Goal: Task Accomplishment & Management: Complete application form

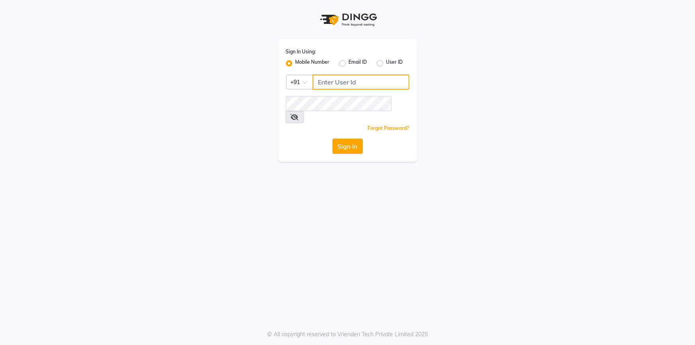
type input "7887369666"
click at [345, 139] on button "Sign In" at bounding box center [347, 146] width 30 height 15
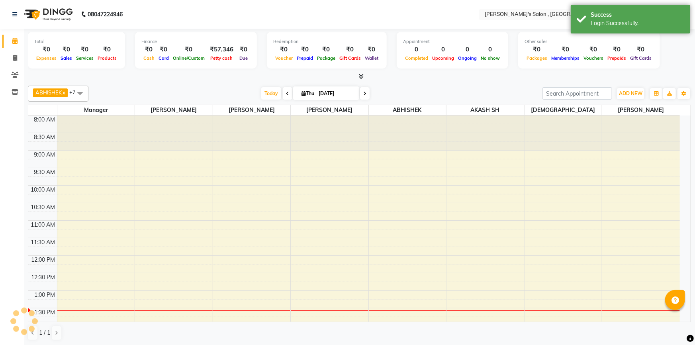
select select "en"
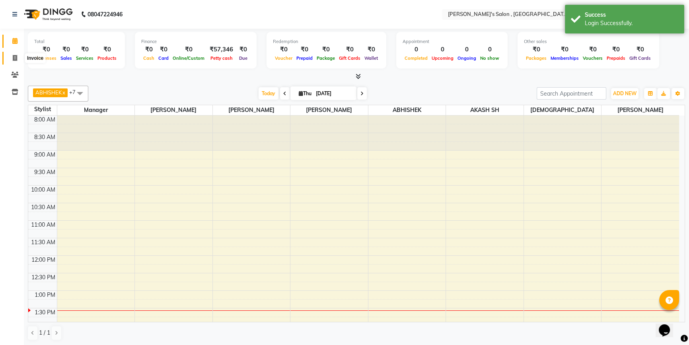
click at [16, 59] on icon at bounding box center [15, 58] width 4 height 6
select select "7416"
select select "service"
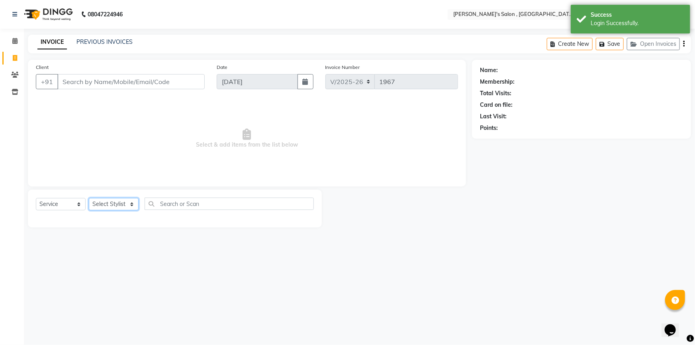
click at [111, 203] on select "Select Stylist" at bounding box center [114, 204] width 50 height 12
select select "67371"
click at [89, 198] on select "Select Stylist ABHISHEK [PERSON_NAME] AKASH SH ARJUN SIR Manager [PERSON_NAME] …" at bounding box center [114, 204] width 50 height 12
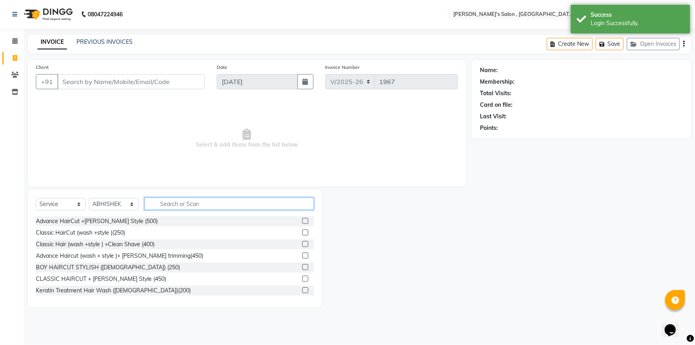
click at [174, 205] on input "text" at bounding box center [228, 203] width 169 height 12
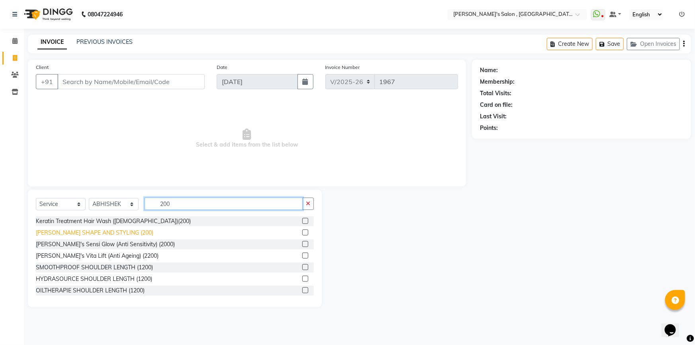
type input "200"
click at [70, 231] on div "[PERSON_NAME] SHAPE AND STYLING (200)" at bounding box center [94, 232] width 117 height 8
checkbox input "false"
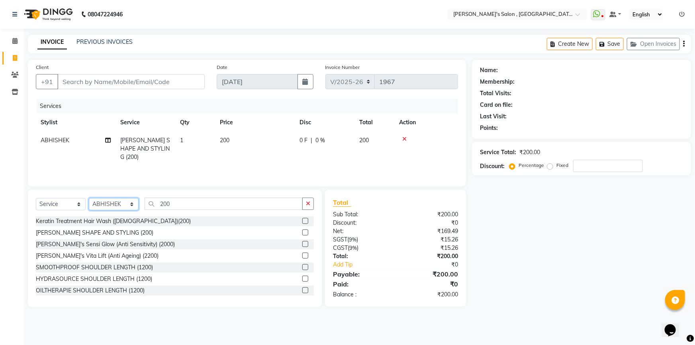
click at [119, 205] on select "Select Stylist ABHISHEK [PERSON_NAME] AKASH SH ARJUN SIR Manager [PERSON_NAME] …" at bounding box center [114, 204] width 50 height 12
select select "64901"
click at [89, 198] on select "Select Stylist ABHISHEK [PERSON_NAME] AKASH SH ARJUN SIR Manager [PERSON_NAME] …" at bounding box center [114, 204] width 50 height 12
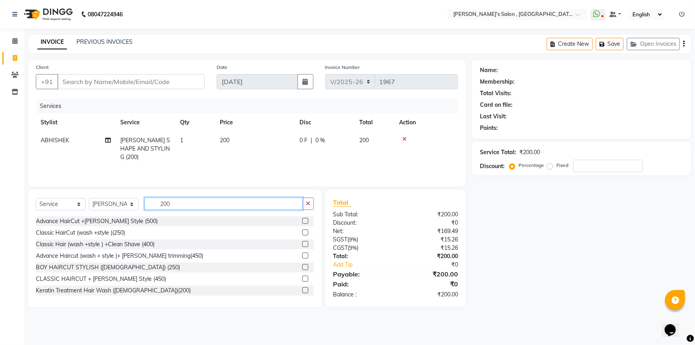
click at [199, 199] on input "200" at bounding box center [223, 203] width 158 height 12
type input "2"
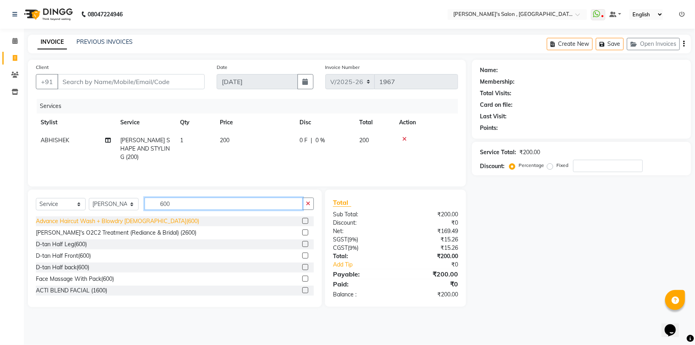
type input "600"
click at [110, 223] on div "Advance Haircut Wash + Blowdry [DEMOGRAPHIC_DATA](600)" at bounding box center [117, 221] width 163 height 8
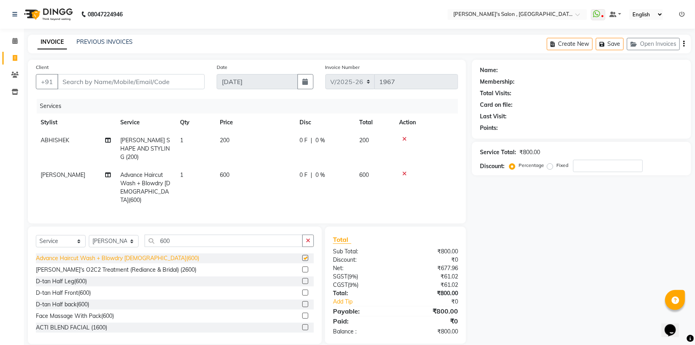
checkbox input "false"
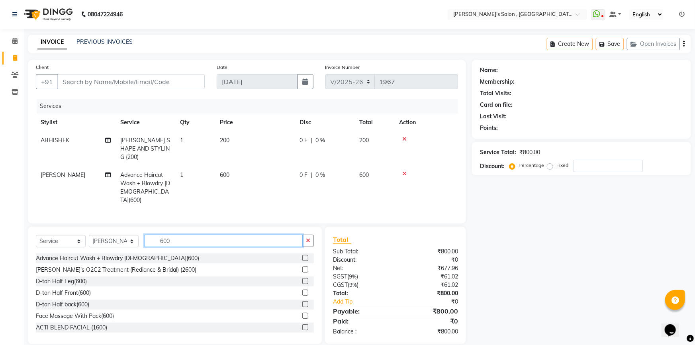
drag, startPoint x: 190, startPoint y: 228, endPoint x: 164, endPoint y: 227, distance: 25.5
click at [189, 234] on input "600" at bounding box center [223, 240] width 158 height 12
type input "6"
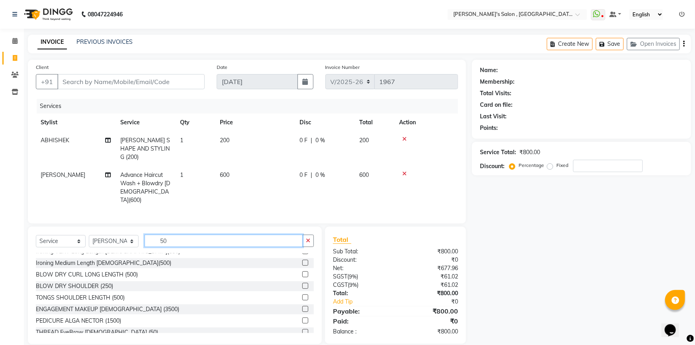
scroll to position [434, 0]
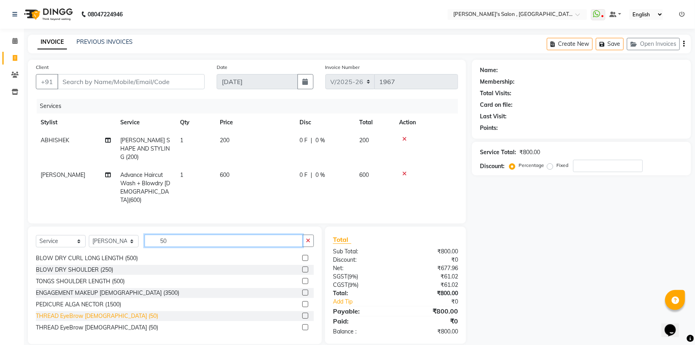
type input "50"
click at [103, 312] on div "THREAD EyeBrow [DEMOGRAPHIC_DATA] (50)" at bounding box center [97, 316] width 122 height 8
click at [103, 297] on div "ENGAGEMENT MAKEUP [DEMOGRAPHIC_DATA] (3500)" at bounding box center [107, 293] width 143 height 8
checkbox input "true"
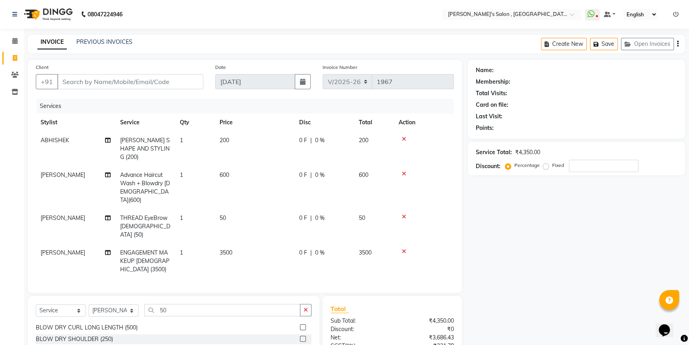
checkbox input "false"
click at [195, 304] on input "50" at bounding box center [222, 310] width 156 height 12
type input "5"
click at [406, 248] on icon at bounding box center [404, 251] width 4 height 6
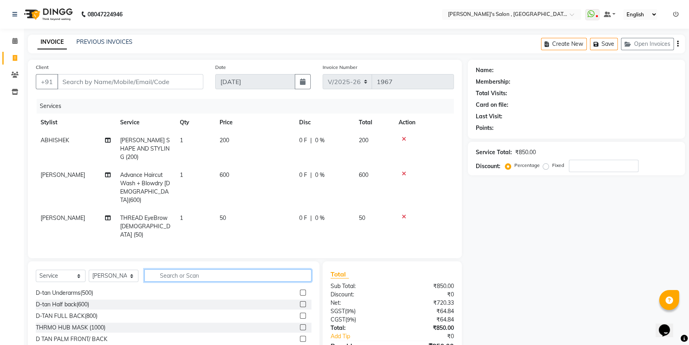
click at [235, 269] on input "text" at bounding box center [227, 275] width 167 height 12
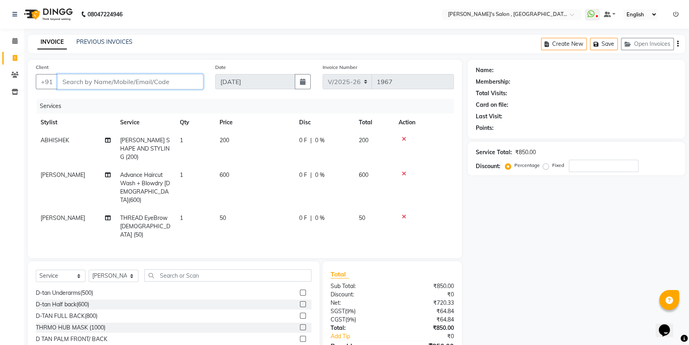
click at [146, 76] on input "Client" at bounding box center [130, 81] width 146 height 15
type input "9"
type input "0"
type input "942399323"
click at [183, 81] on span "Add Client" at bounding box center [182, 82] width 31 height 8
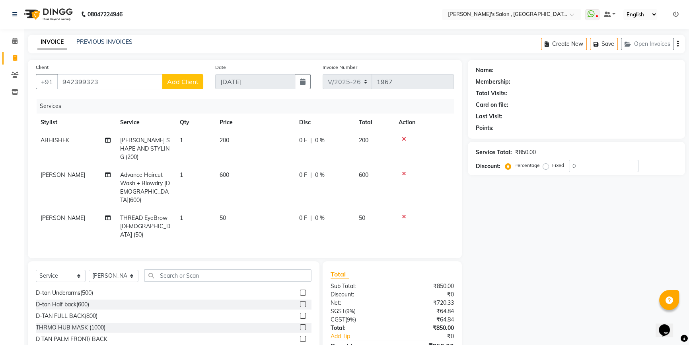
select select "22"
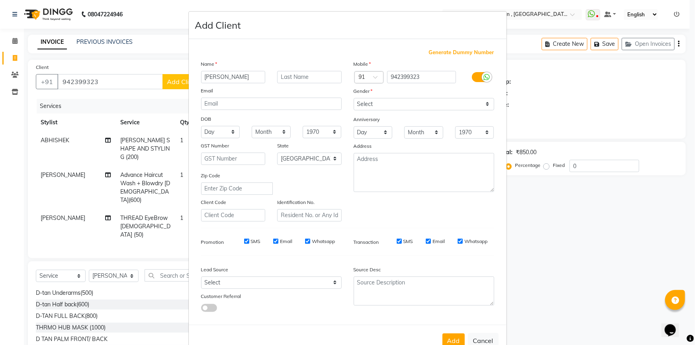
type input "[PERSON_NAME]"
click at [486, 105] on select "Select [DEMOGRAPHIC_DATA] [DEMOGRAPHIC_DATA] Other Prefer Not To Say" at bounding box center [423, 104] width 141 height 12
select select "male"
click at [353, 98] on select "Select [DEMOGRAPHIC_DATA] [DEMOGRAPHIC_DATA] Other Prefer Not To Say" at bounding box center [423, 104] width 141 height 12
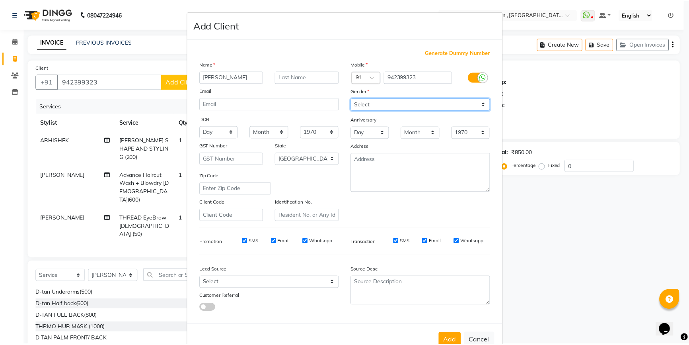
scroll to position [25, 0]
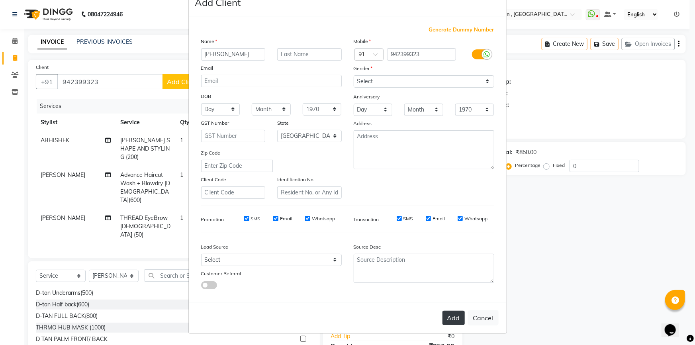
click at [454, 319] on button "Add" at bounding box center [453, 317] width 22 height 14
type input "94*****23"
select select
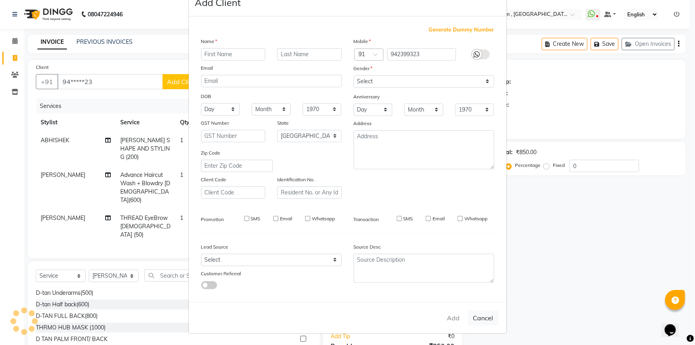
select select "null"
select select
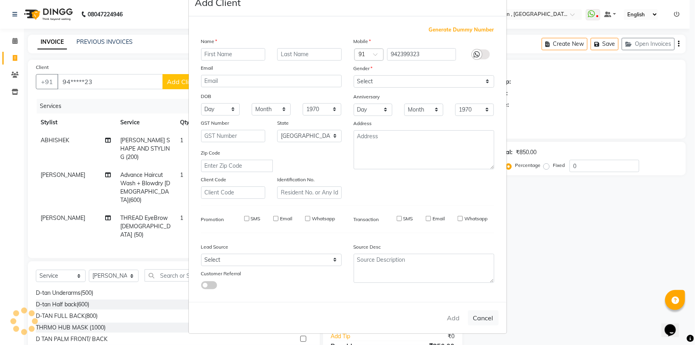
checkbox input "false"
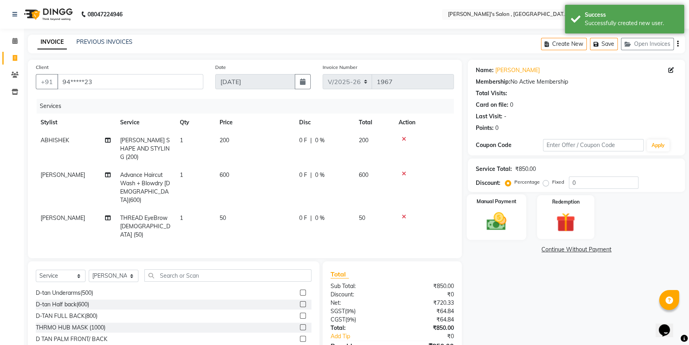
click at [510, 211] on img at bounding box center [497, 221] width 32 height 23
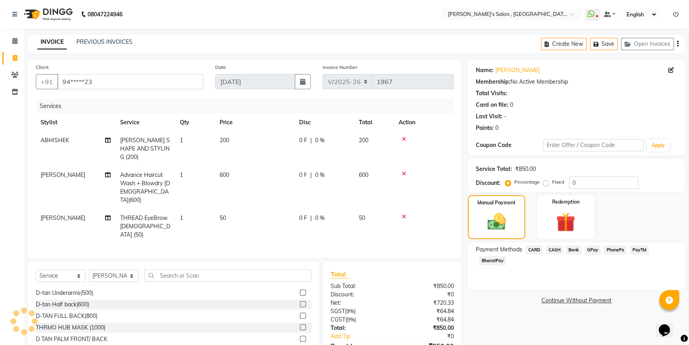
click at [494, 260] on span "BharatPay" at bounding box center [492, 260] width 27 height 9
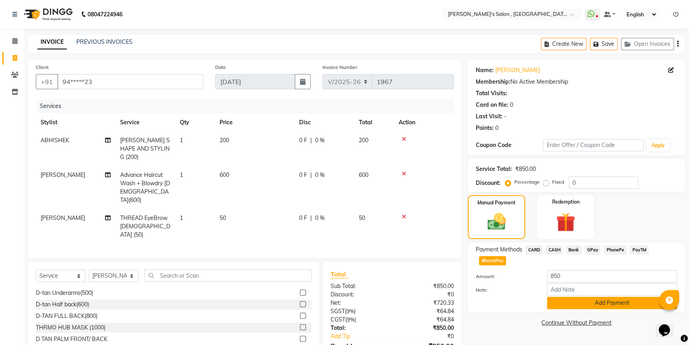
click at [578, 301] on button "Add Payment" at bounding box center [612, 303] width 130 height 12
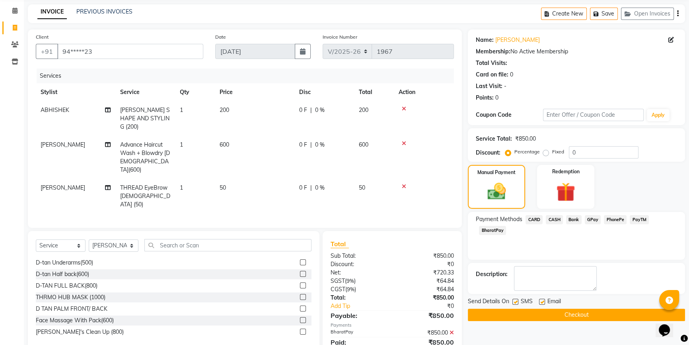
scroll to position [43, 0]
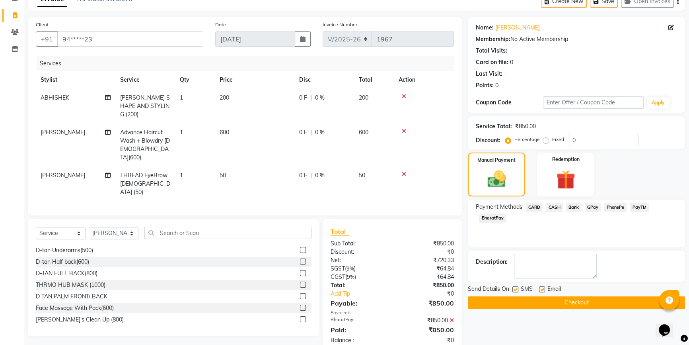
click at [551, 304] on button "Checkout" at bounding box center [576, 302] width 217 height 12
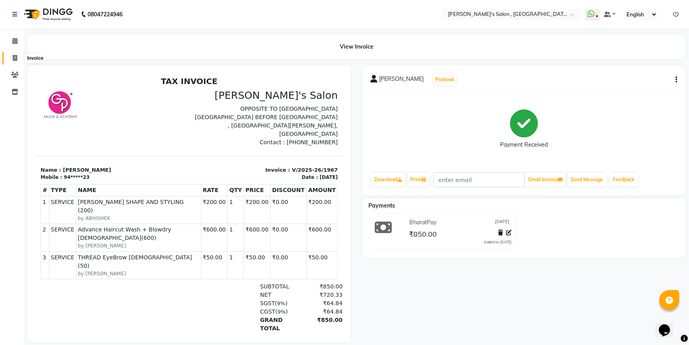
click at [14, 56] on icon at bounding box center [15, 58] width 4 height 6
select select "service"
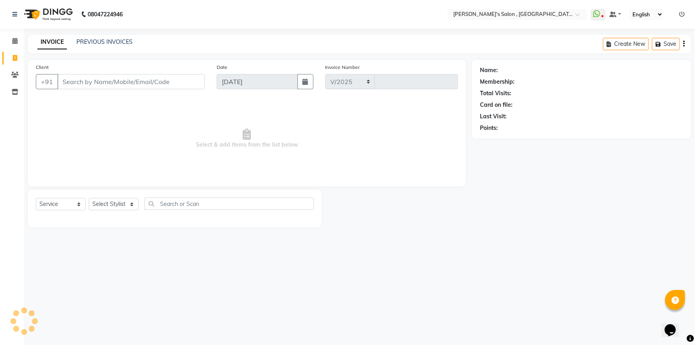
select select "7416"
type input "1968"
click at [86, 42] on link "PREVIOUS INVOICES" at bounding box center [104, 41] width 56 height 7
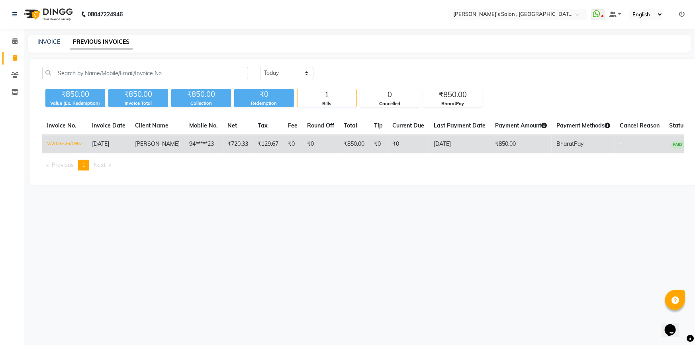
click at [223, 142] on td "₹720.33" at bounding box center [238, 144] width 30 height 19
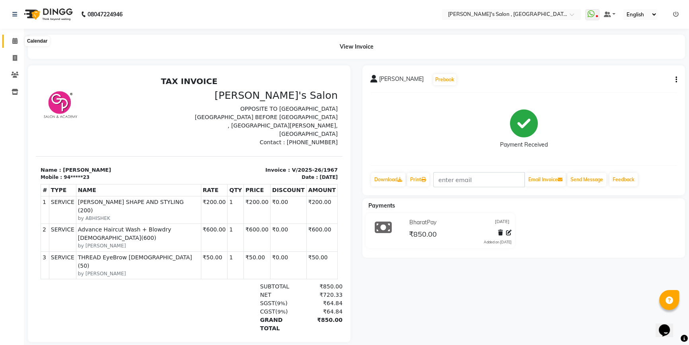
click at [15, 40] on icon at bounding box center [14, 41] width 5 height 6
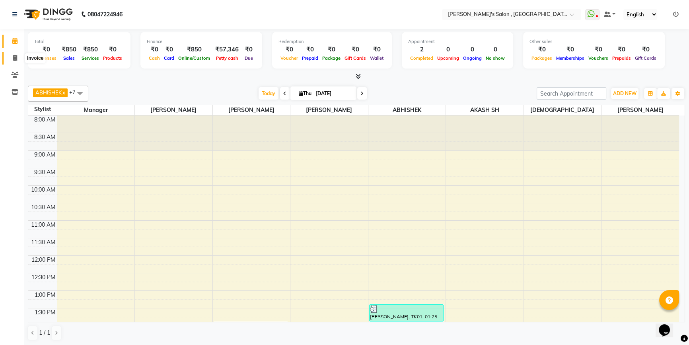
click at [13, 59] on icon at bounding box center [15, 58] width 4 height 6
select select "service"
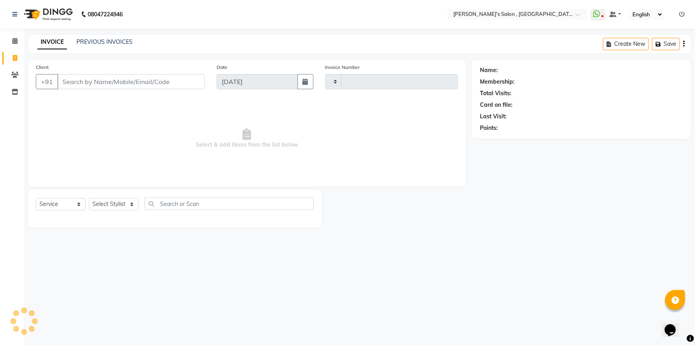
type input "1968"
select select "7416"
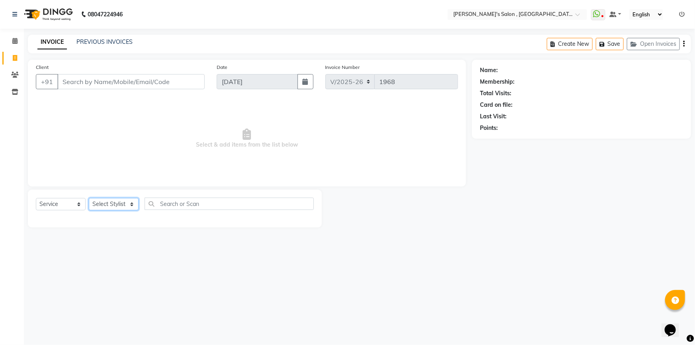
click at [131, 205] on select "Select Stylist ABHISHEK [PERSON_NAME] AKASH SH ARJUN SIR Manager [PERSON_NAME] …" at bounding box center [114, 204] width 50 height 12
select select "64901"
click at [89, 198] on select "Select Stylist ABHISHEK [PERSON_NAME] AKASH SH ARJUN SIR Manager [PERSON_NAME] …" at bounding box center [114, 204] width 50 height 12
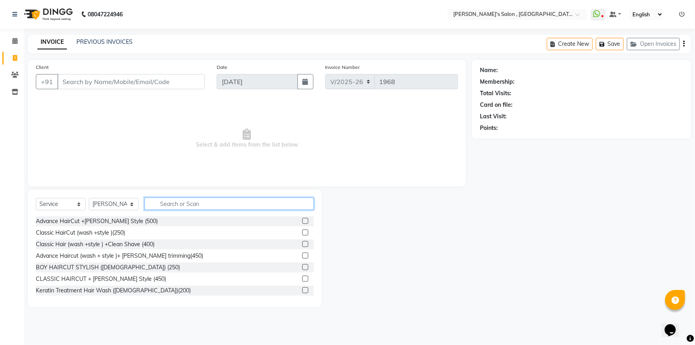
click at [213, 199] on input "text" at bounding box center [228, 203] width 169 height 12
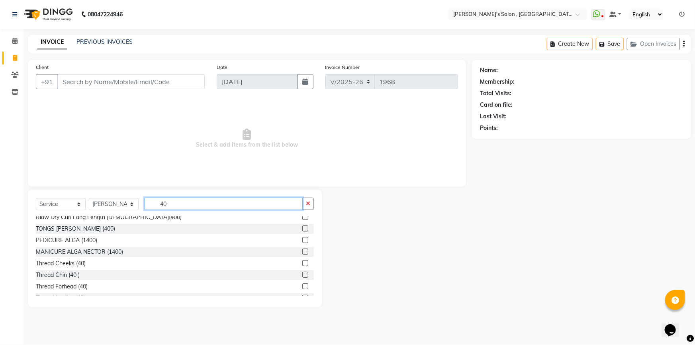
scroll to position [217, 0]
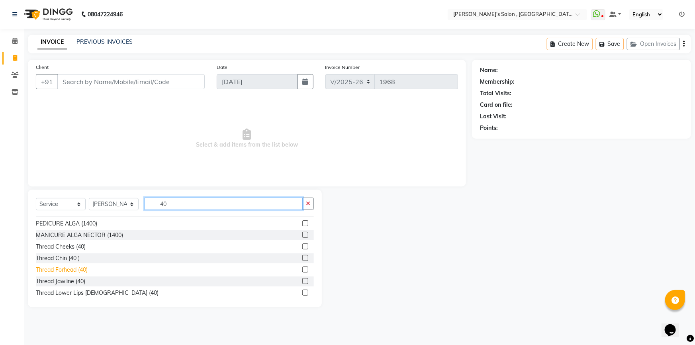
type input "40"
click at [60, 271] on div "Thread Forhead (40)" at bounding box center [62, 269] width 52 height 8
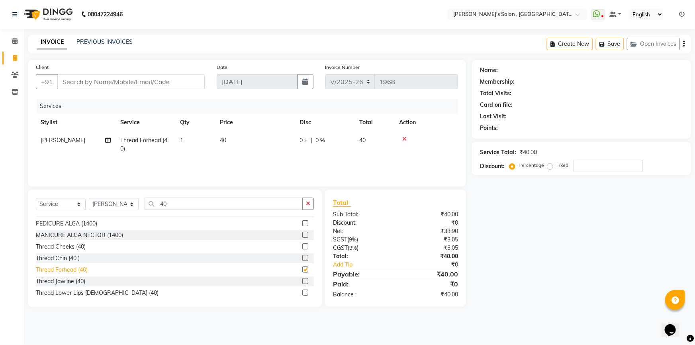
checkbox input "false"
click at [203, 199] on input "40" at bounding box center [223, 203] width 158 height 12
type input "4"
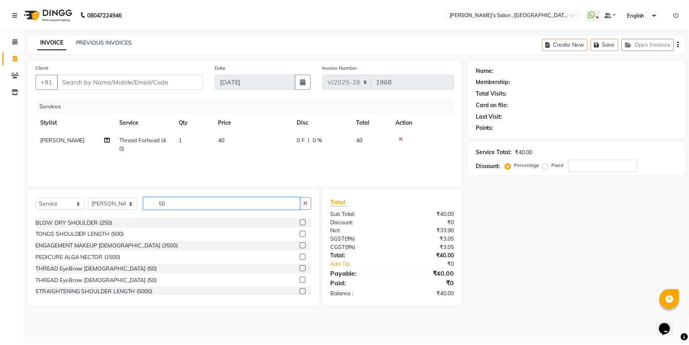
scroll to position [461, 0]
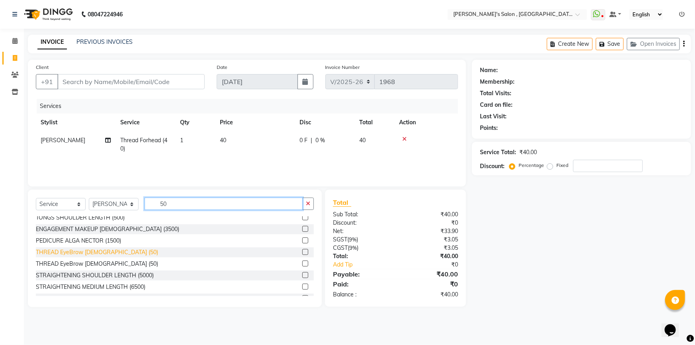
type input "50"
click at [94, 248] on div "THREAD EyeBrow [DEMOGRAPHIC_DATA] (50)" at bounding box center [97, 252] width 122 height 8
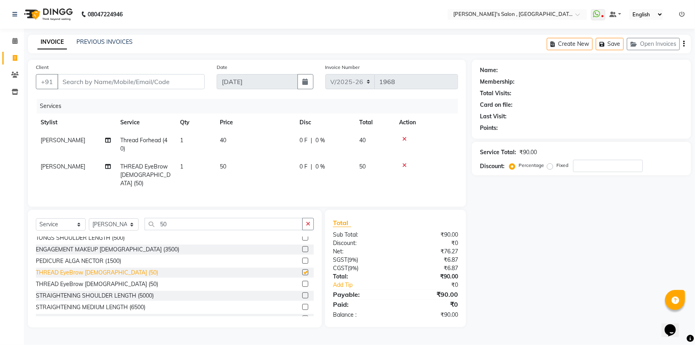
checkbox input "false"
click at [156, 78] on input "Client" at bounding box center [130, 81] width 147 height 15
type input "9"
type input "0"
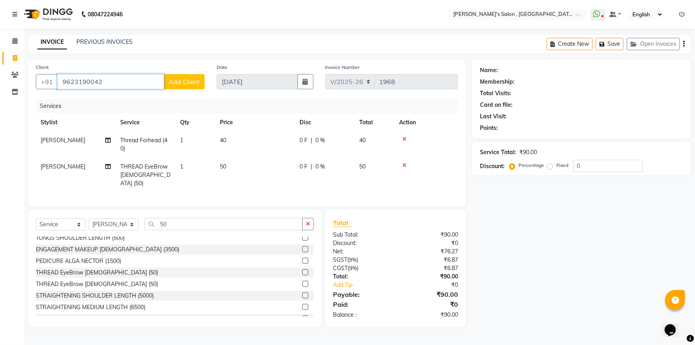
type input "9623190042"
click at [183, 85] on span "Add Client" at bounding box center [183, 82] width 31 height 8
select select "22"
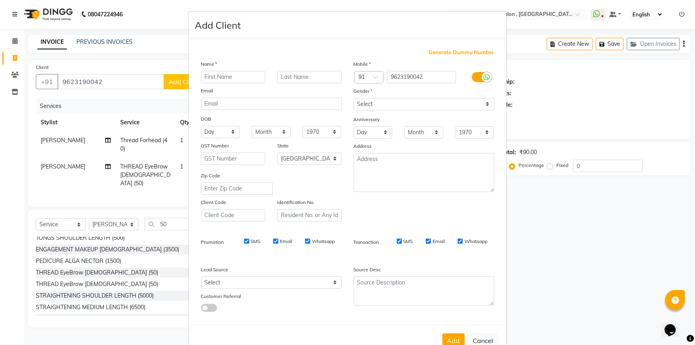
click at [241, 73] on input "text" at bounding box center [233, 77] width 64 height 12
type input "[PERSON_NAME]"
click at [291, 74] on input "text" at bounding box center [309, 77] width 64 height 12
type input "07"
click at [484, 103] on select "Select [DEMOGRAPHIC_DATA] [DEMOGRAPHIC_DATA] Other Prefer Not To Say" at bounding box center [423, 104] width 141 height 12
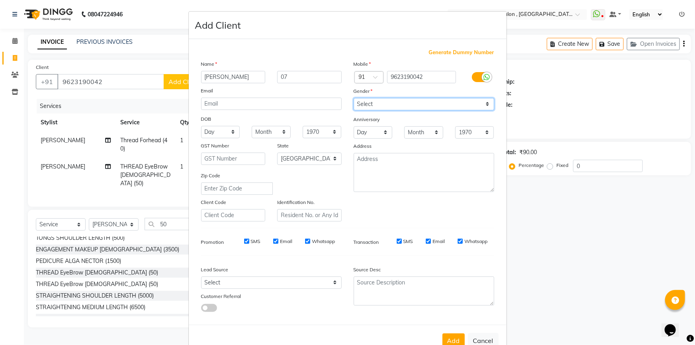
select select "[DEMOGRAPHIC_DATA]"
click at [353, 98] on select "Select [DEMOGRAPHIC_DATA] [DEMOGRAPHIC_DATA] Other Prefer Not To Say" at bounding box center [423, 104] width 141 height 12
click at [455, 340] on button "Add" at bounding box center [453, 340] width 22 height 14
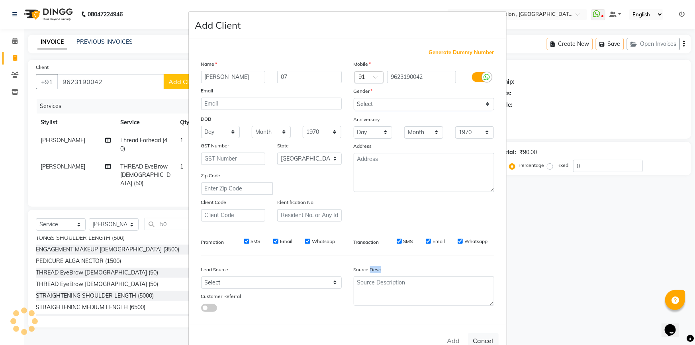
click at [455, 340] on div "Add Cancel" at bounding box center [348, 339] width 318 height 31
type input "96******42"
select select
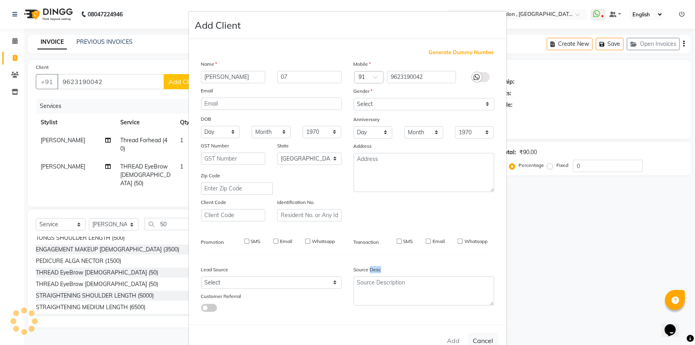
select select "null"
select select
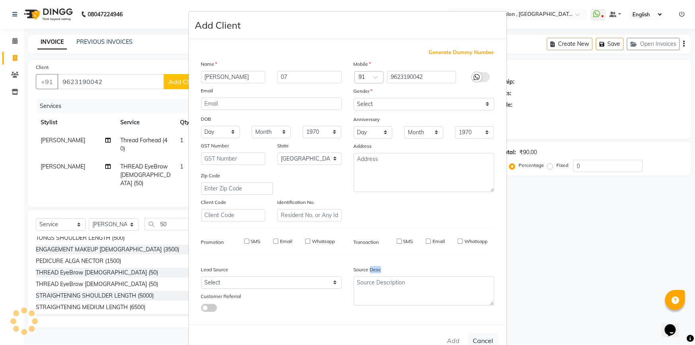
checkbox input "false"
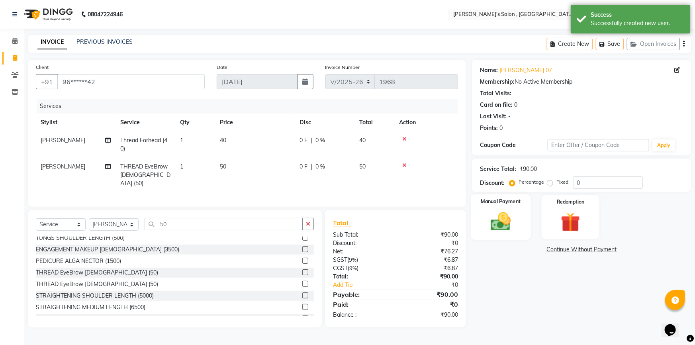
click at [513, 221] on img at bounding box center [500, 221] width 33 height 23
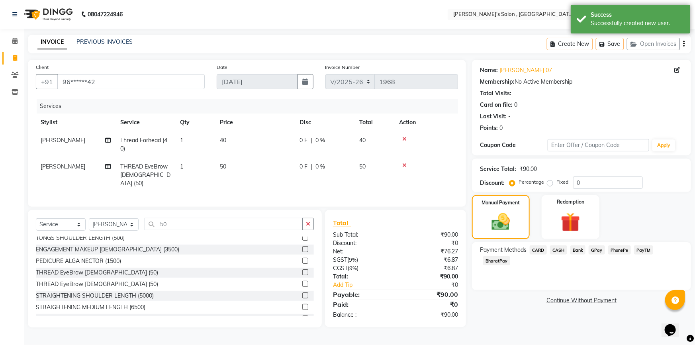
click at [560, 250] on span "CASH" at bounding box center [558, 249] width 17 height 9
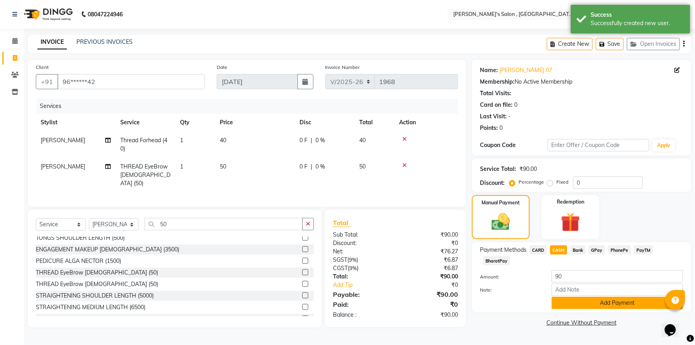
click at [616, 297] on button "Add Payment" at bounding box center [616, 303] width 131 height 12
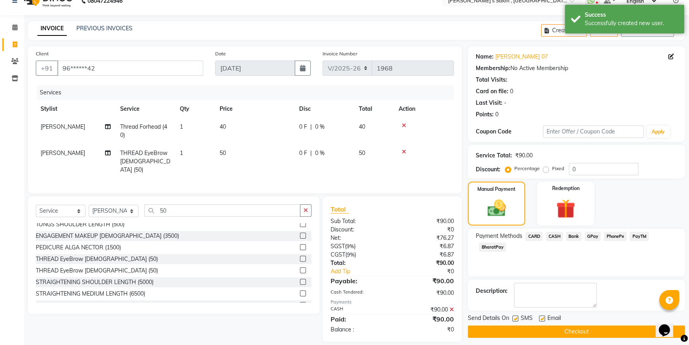
scroll to position [20, 0]
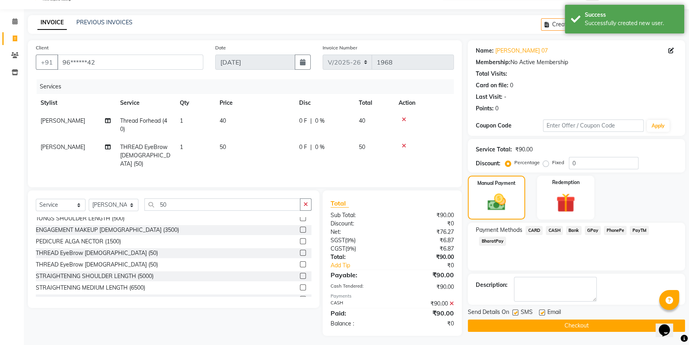
click at [605, 326] on button "Checkout" at bounding box center [576, 325] width 217 height 12
